Goal: Information Seeking & Learning: Learn about a topic

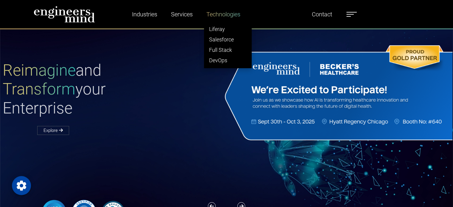
click at [230, 17] on link "Technologies" at bounding box center [223, 14] width 39 height 14
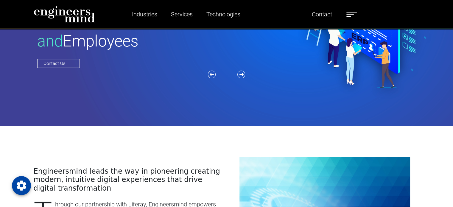
scroll to position [149, 0]
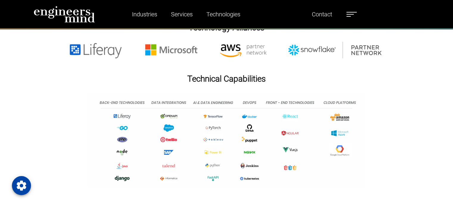
scroll to position [2045, 0]
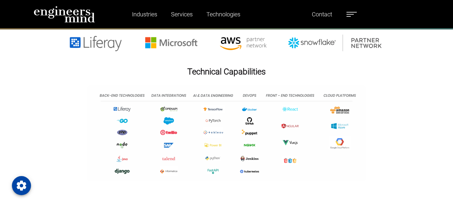
click at [296, 103] on img at bounding box center [226, 134] width 279 height 96
click at [337, 102] on img at bounding box center [226, 134] width 279 height 96
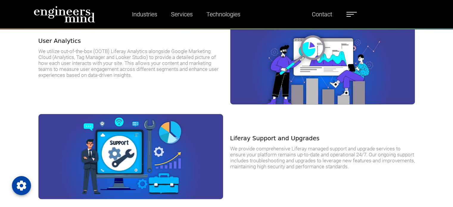
scroll to position [1535, 0]
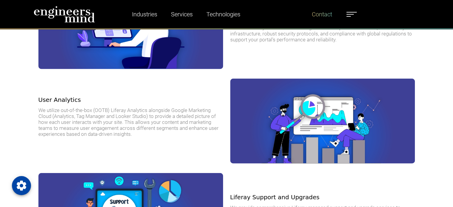
click at [323, 14] on link "Contact" at bounding box center [322, 14] width 25 height 14
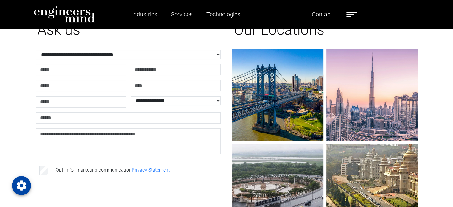
scroll to position [103, 0]
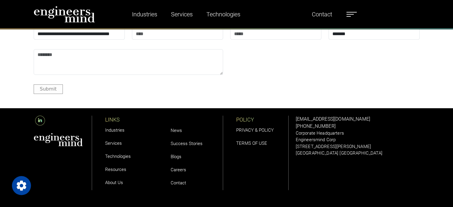
scroll to position [730, 0]
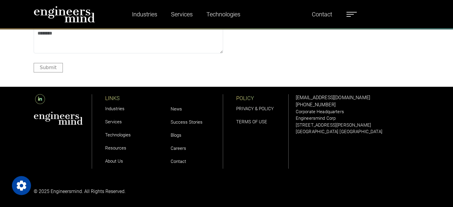
click at [118, 163] on link "About Us" at bounding box center [114, 161] width 18 height 5
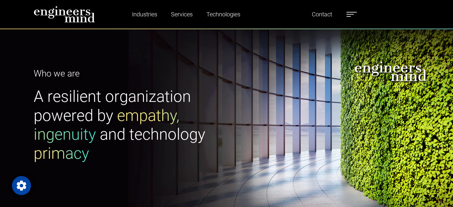
scroll to position [117, 0]
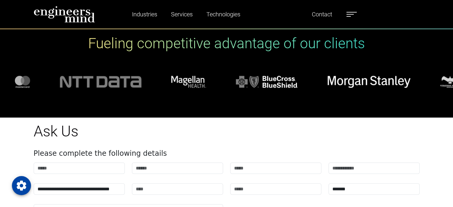
scroll to position [1557, 0]
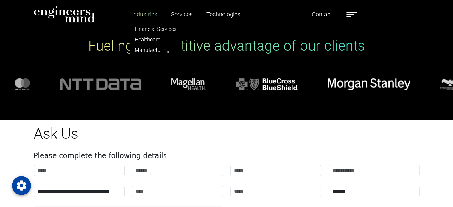
click at [150, 20] on link "Industries" at bounding box center [145, 14] width 30 height 14
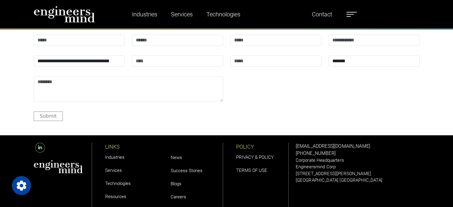
scroll to position [2654, 0]
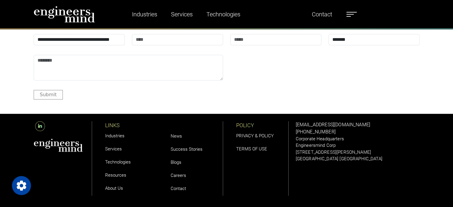
click at [114, 143] on li "Services" at bounding box center [128, 149] width 47 height 13
click at [113, 146] on link "Services" at bounding box center [113, 148] width 17 height 5
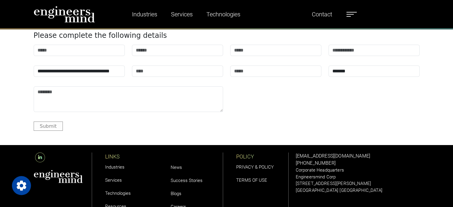
scroll to position [2243, 0]
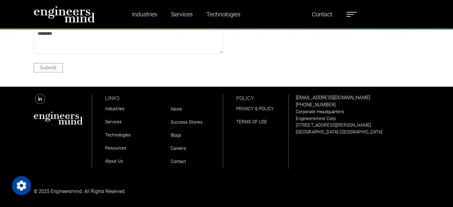
click at [109, 137] on link "Technologies" at bounding box center [118, 134] width 26 height 5
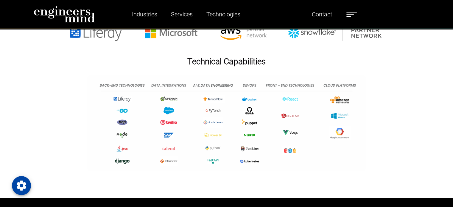
scroll to position [1906, 0]
